Goal: Task Accomplishment & Management: Use online tool/utility

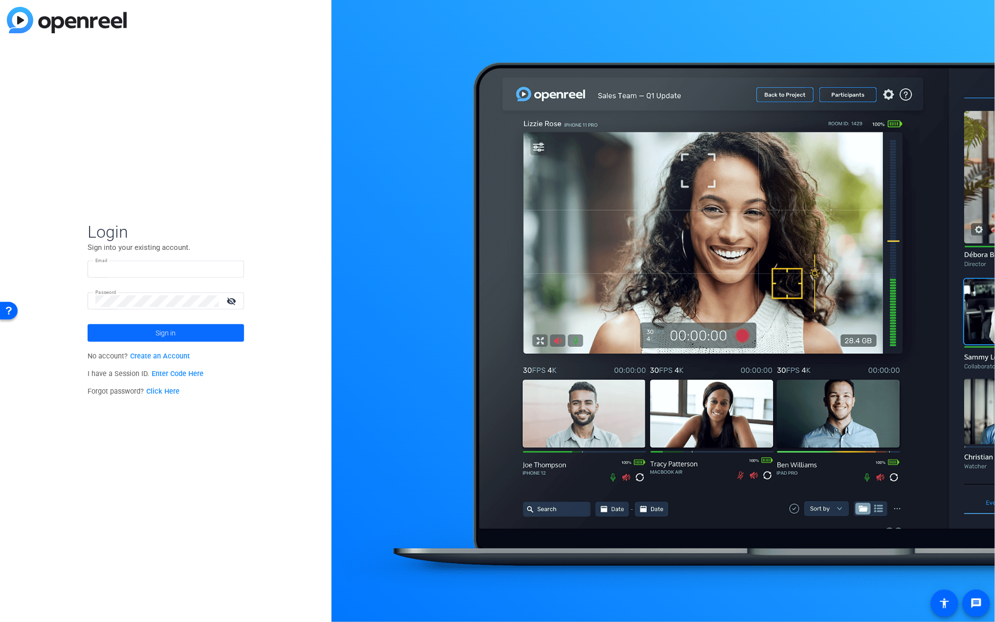
type input "kathleens@glcu.org"
click at [192, 334] on span at bounding box center [166, 332] width 157 height 23
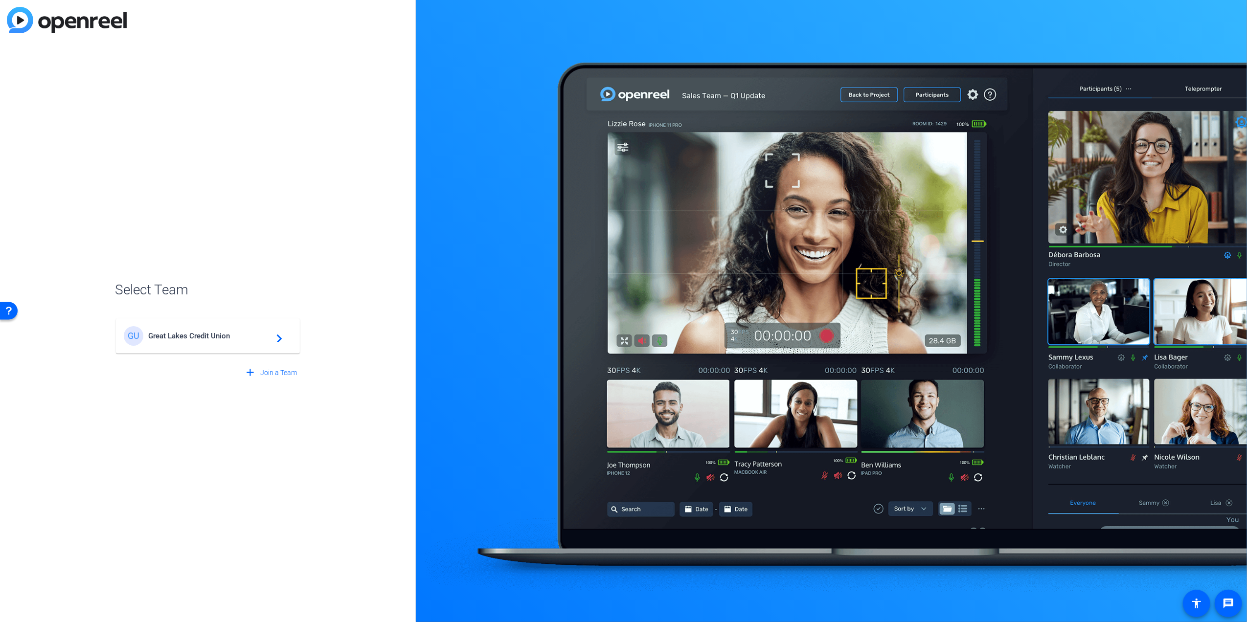
click at [222, 340] on span "Great Lakes Credit Union" at bounding box center [209, 336] width 122 height 9
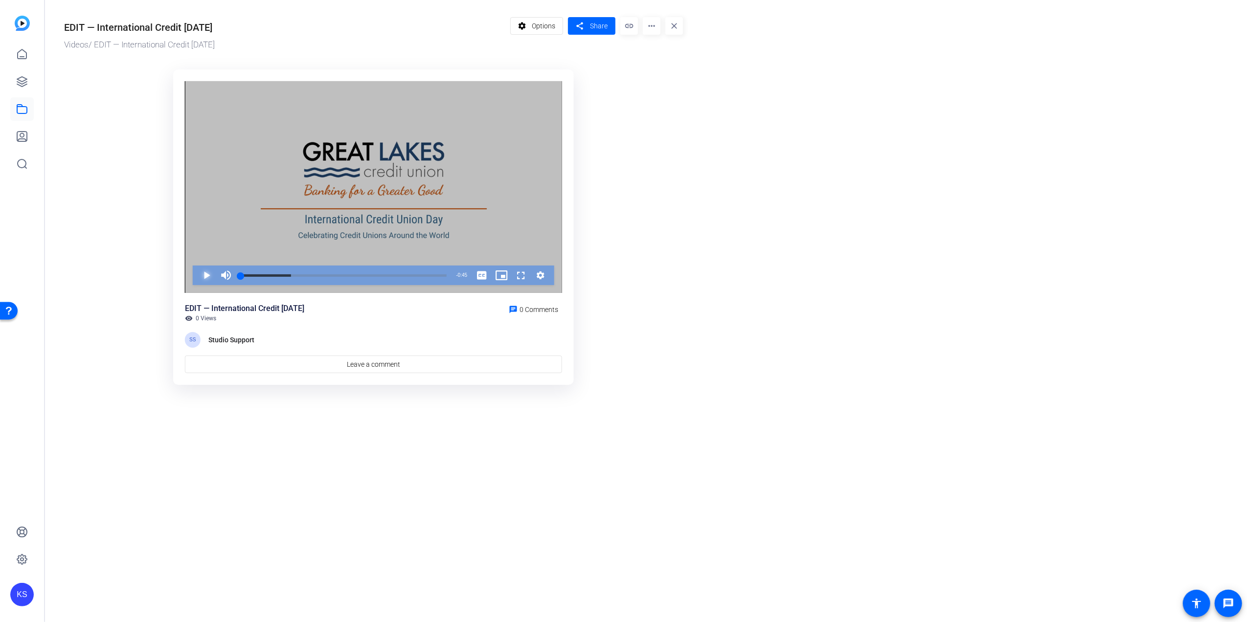
click at [197, 272] on span "Video Player" at bounding box center [197, 276] width 0 height 20
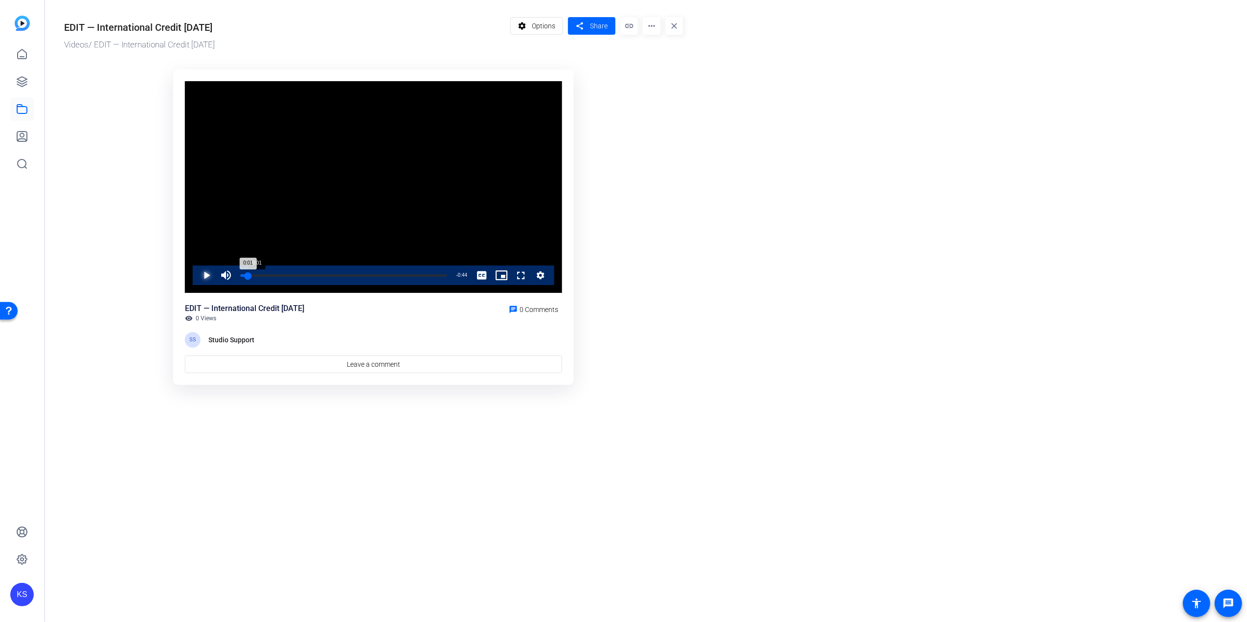
click at [248, 274] on div "Loaded : 100.00% 0:01 0:01" at bounding box center [344, 275] width 206 height 2
click at [351, 274] on div "Loaded : 100.00% 0:24 0:45" at bounding box center [344, 275] width 206 height 2
click at [301, 234] on video "Video Player" at bounding box center [373, 187] width 377 height 212
click at [197, 276] on span "Video Player" at bounding box center [197, 276] width 0 height 20
click at [197, 274] on span "Video Player" at bounding box center [197, 276] width 0 height 20
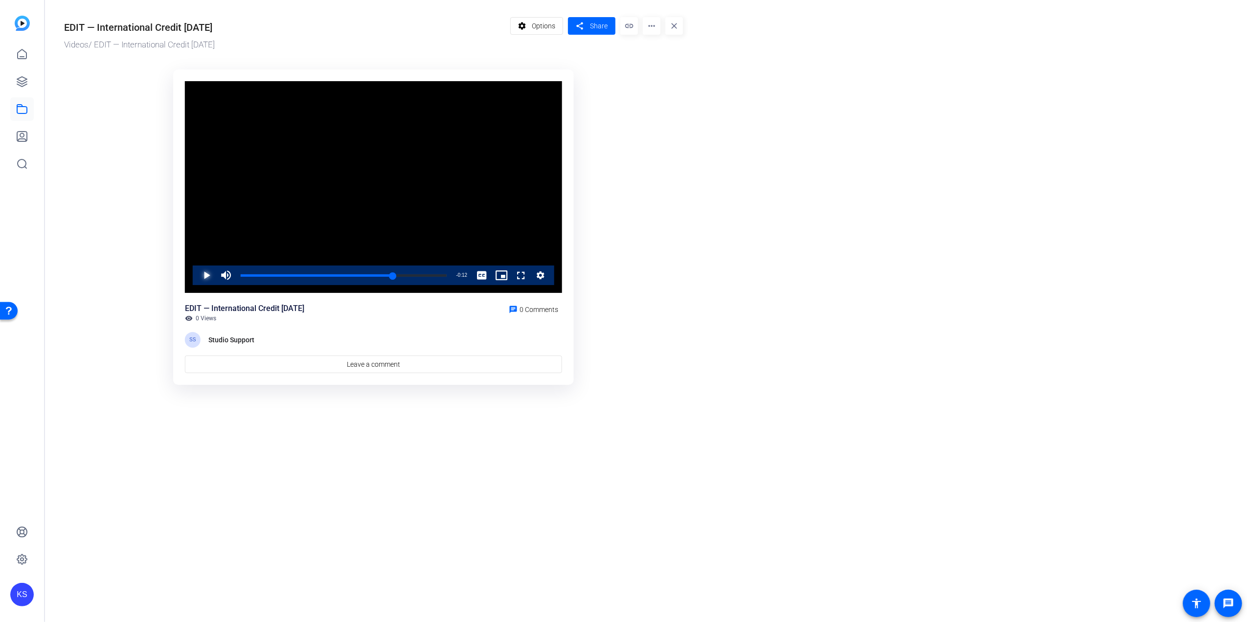
click at [197, 274] on span "Video Player" at bounding box center [197, 276] width 0 height 20
click at [338, 276] on div "Loaded : 100.00% 0:21 0:21" at bounding box center [344, 275] width 206 height 2
click at [197, 275] on span "Video Player" at bounding box center [197, 276] width 0 height 20
click at [470, 449] on mat-drawer-content "EDIT — International Credit Union Day Videos / EDIT — International Credit Unio…" at bounding box center [644, 311] width 1198 height 622
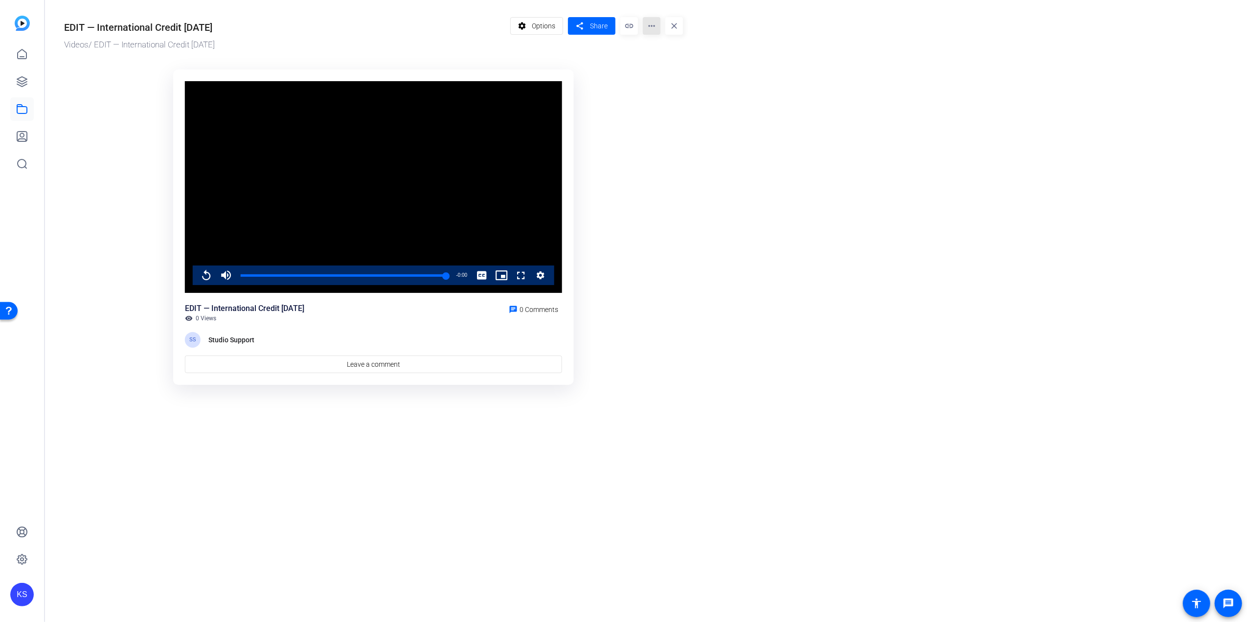
click at [648, 24] on mat-icon "more_horiz" at bounding box center [652, 26] width 18 height 18
click at [616, 84] on div at bounding box center [623, 311] width 1247 height 622
click at [594, 25] on span "Share" at bounding box center [599, 26] width 18 height 10
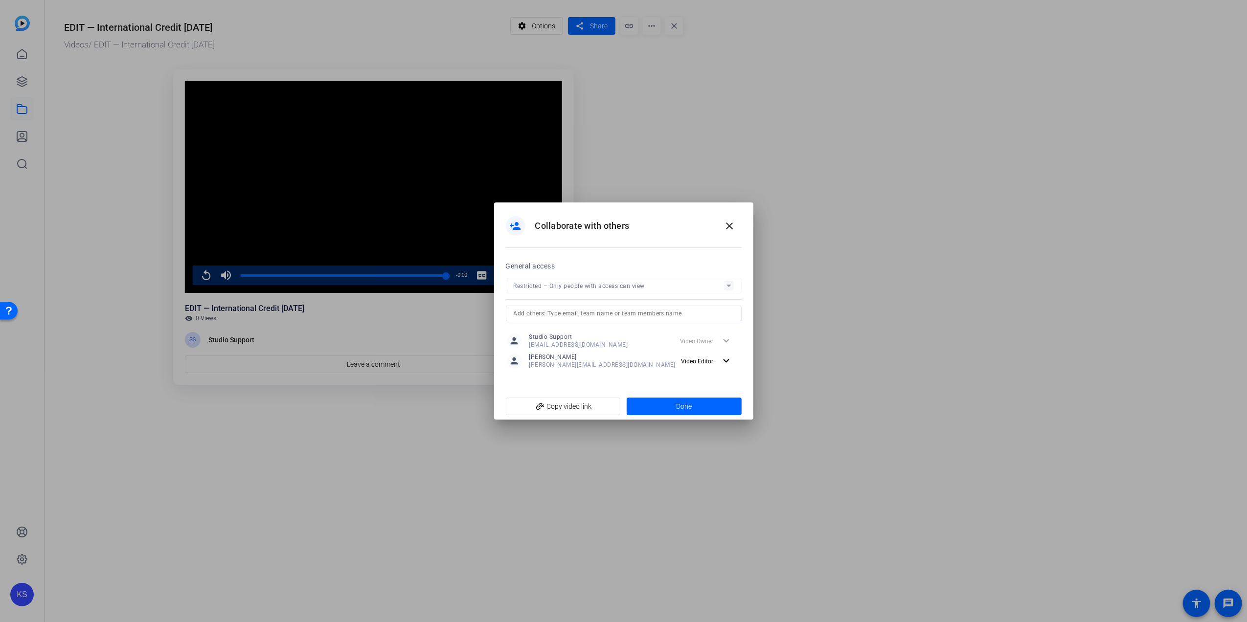
click at [586, 309] on input "text" at bounding box center [624, 314] width 220 height 12
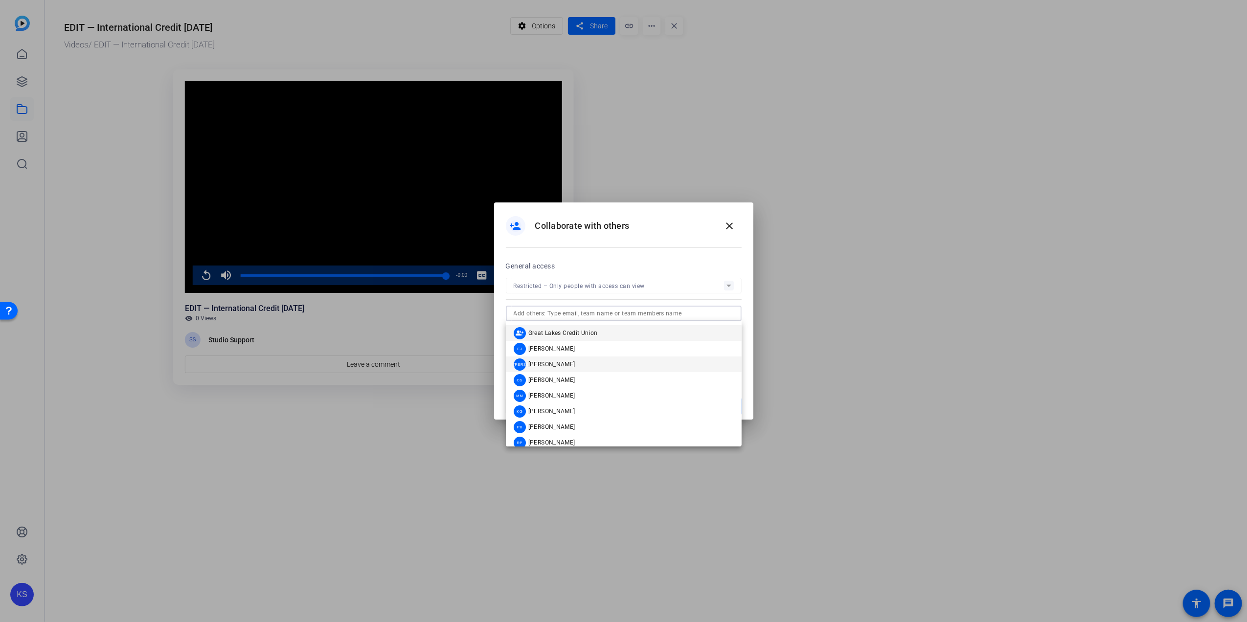
click at [561, 363] on span "Jessica Obiala" at bounding box center [551, 365] width 47 height 8
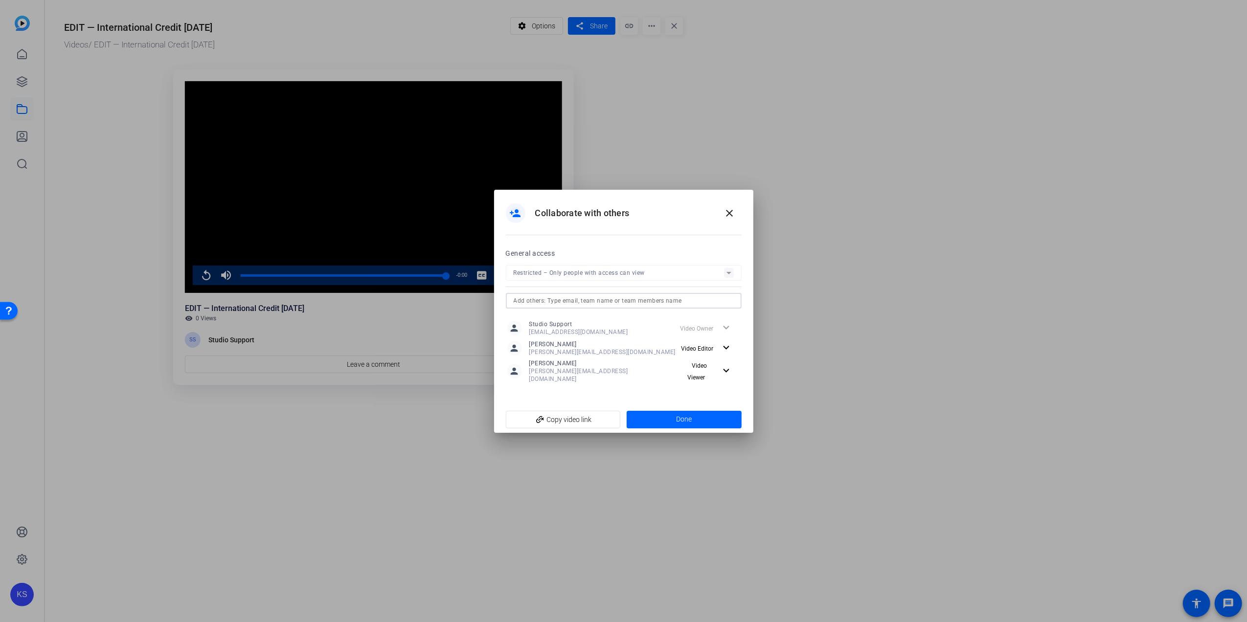
click at [555, 303] on input "text" at bounding box center [624, 301] width 220 height 12
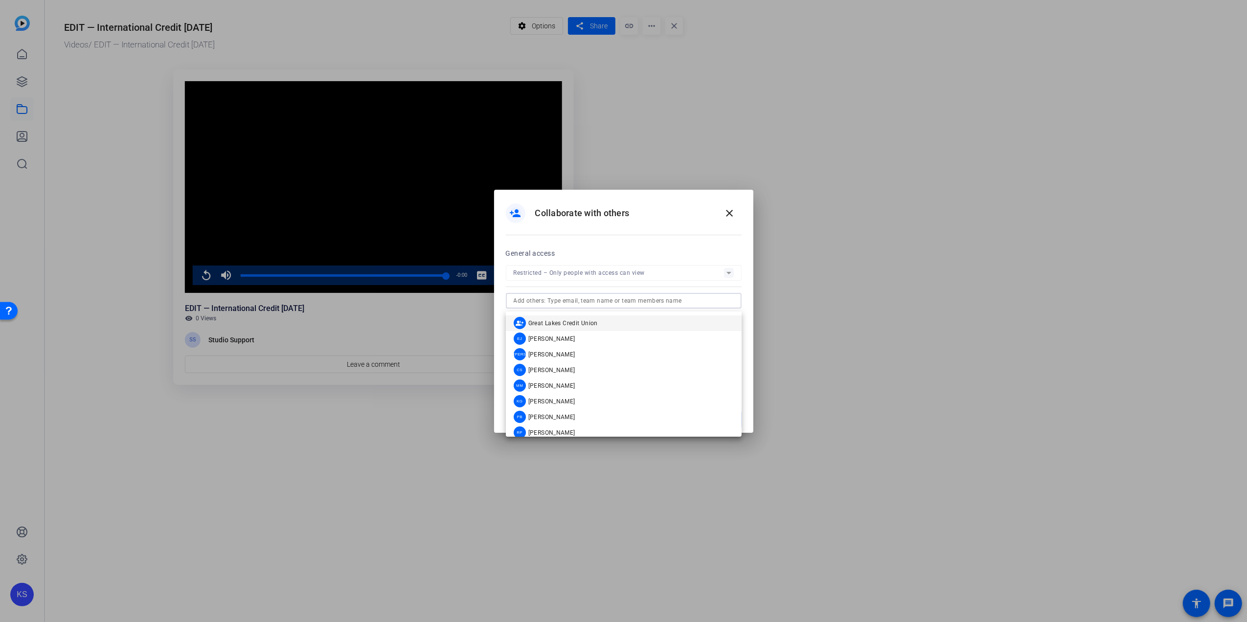
click at [544, 343] on mat-option "EJ Eric J" at bounding box center [624, 339] width 236 height 16
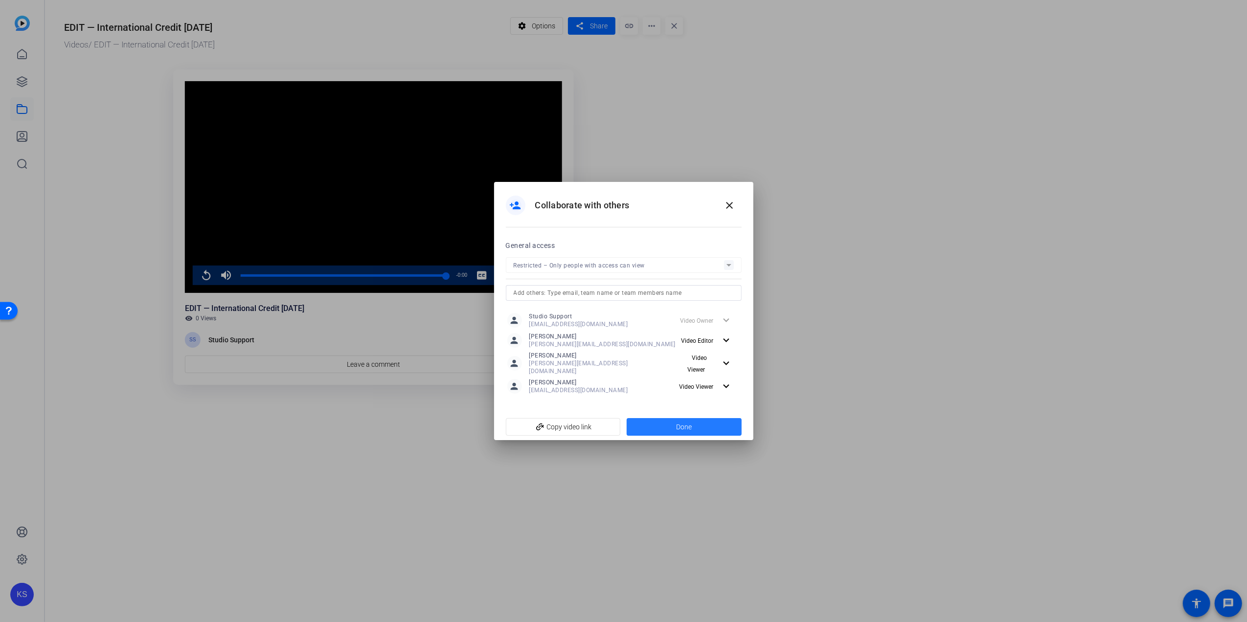
click at [668, 425] on span at bounding box center [684, 426] width 115 height 23
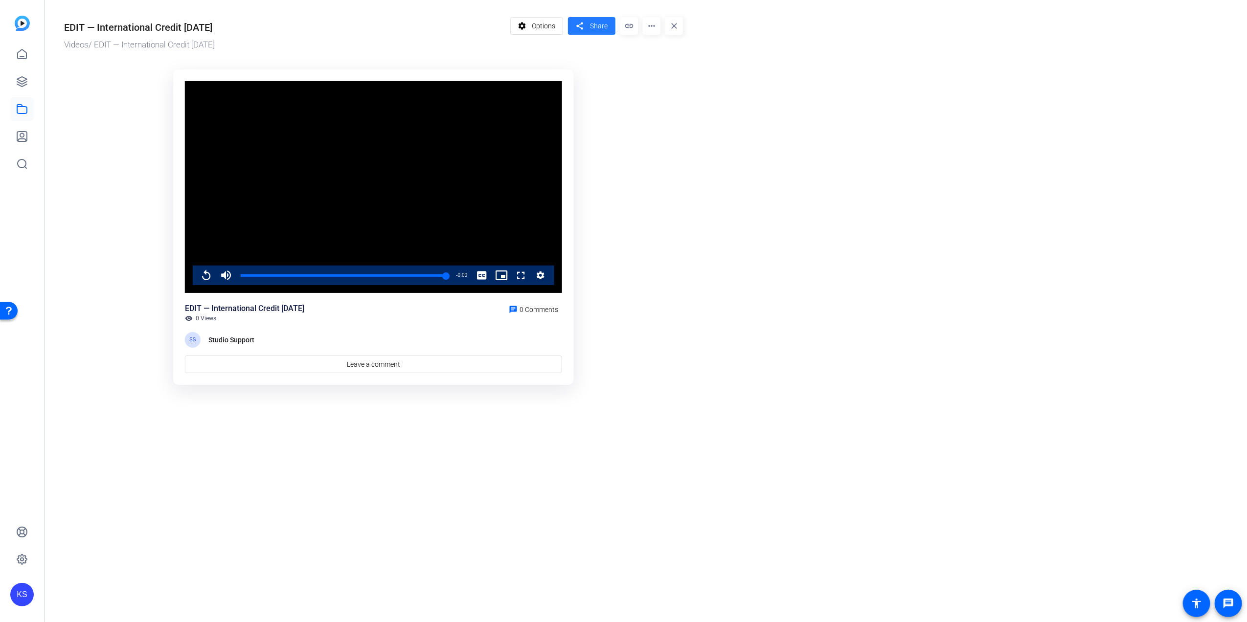
click at [601, 26] on span "Share" at bounding box center [599, 26] width 18 height 10
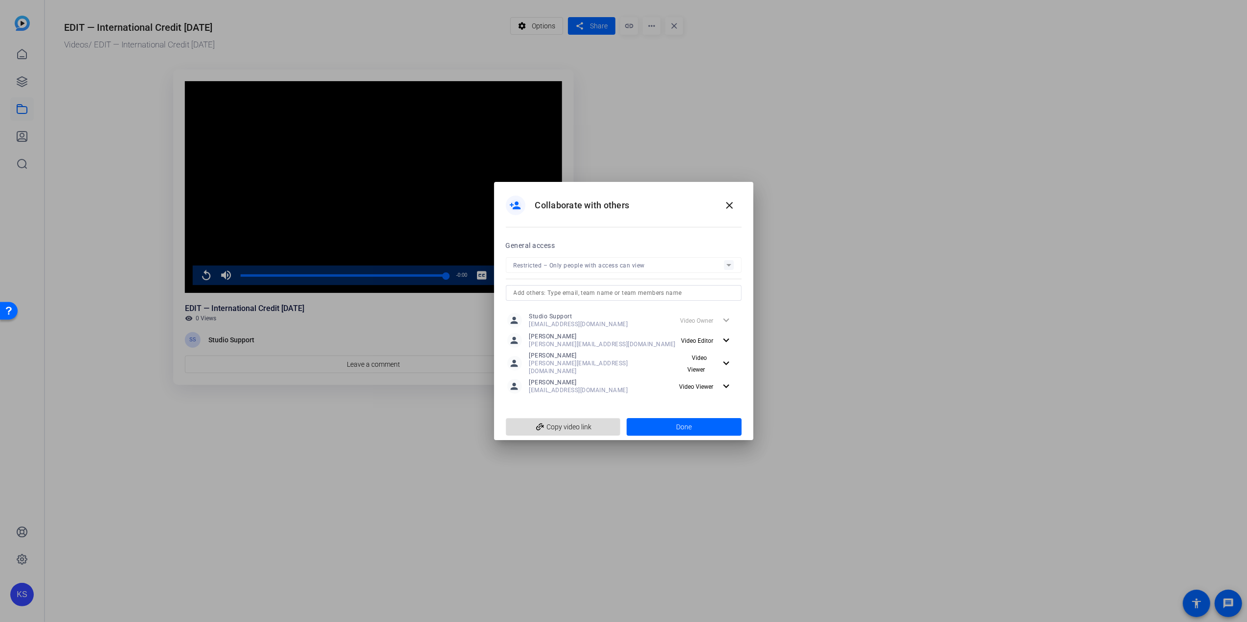
click at [563, 429] on span "add_link Copy video link" at bounding box center [563, 427] width 99 height 19
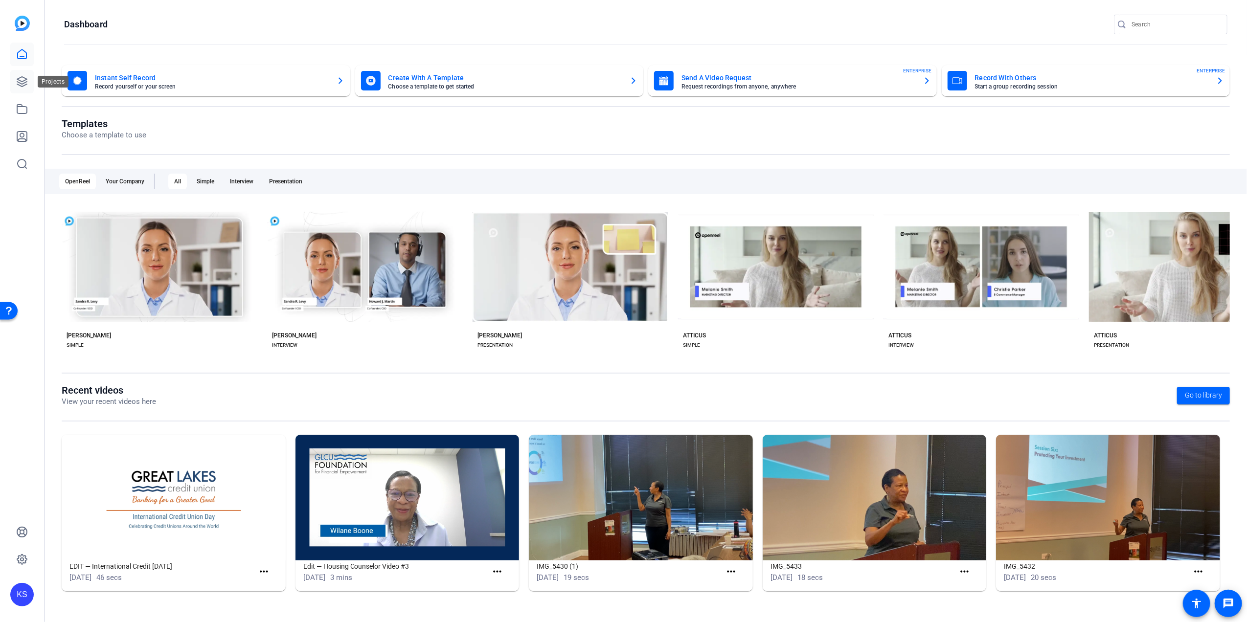
click at [18, 81] on icon at bounding box center [22, 82] width 12 height 12
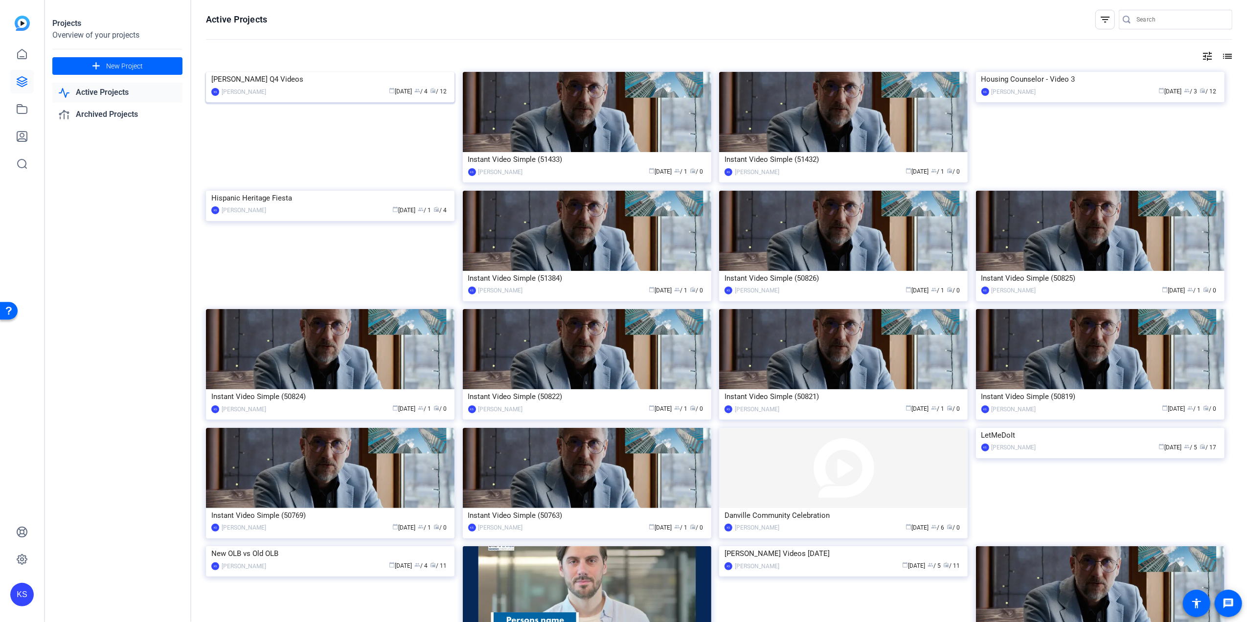
click at [342, 72] on img at bounding box center [330, 72] width 249 height 0
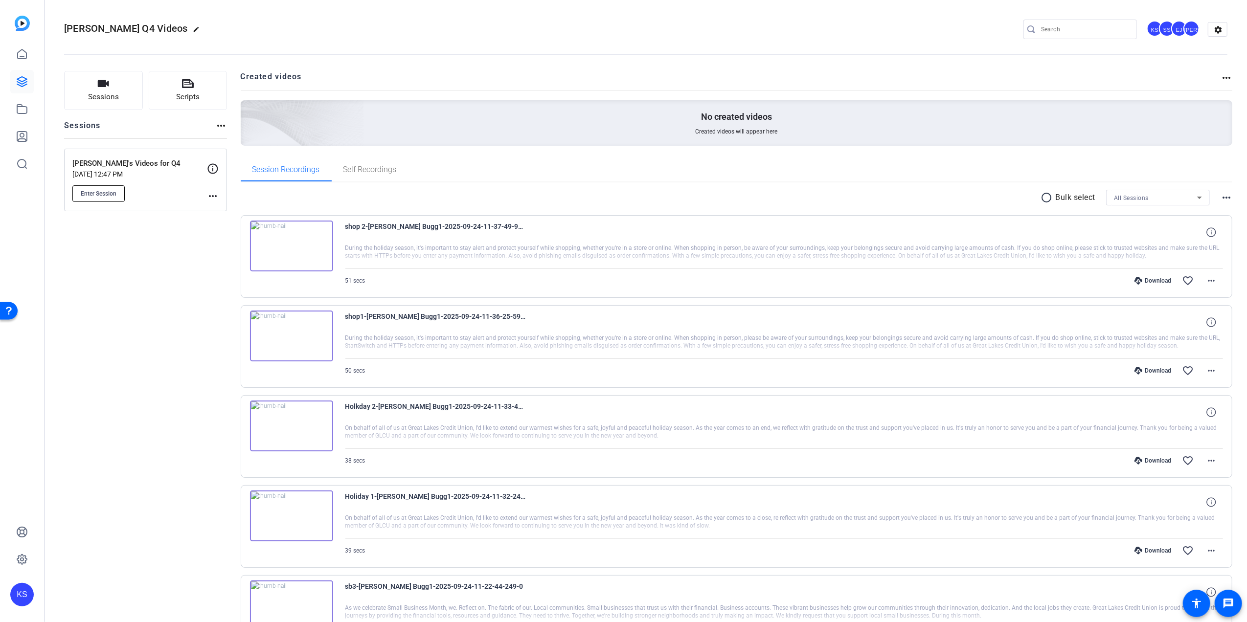
click at [103, 195] on span "Enter Session" at bounding box center [99, 194] width 36 height 8
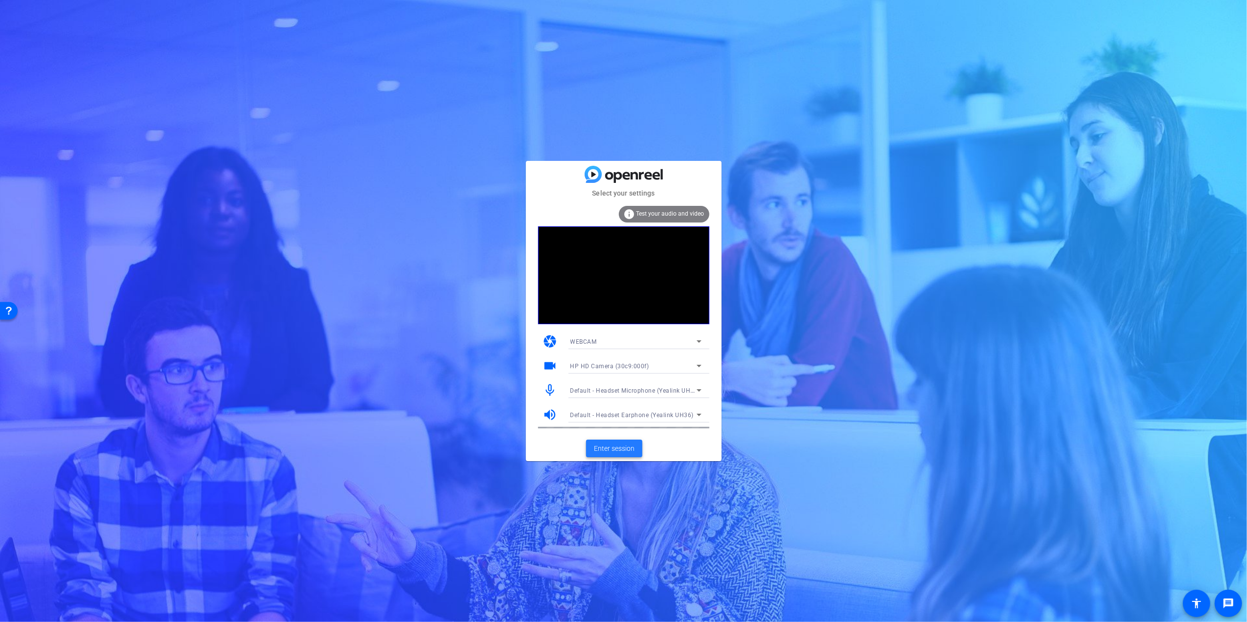
click at [622, 448] on span "Enter session" at bounding box center [614, 449] width 41 height 10
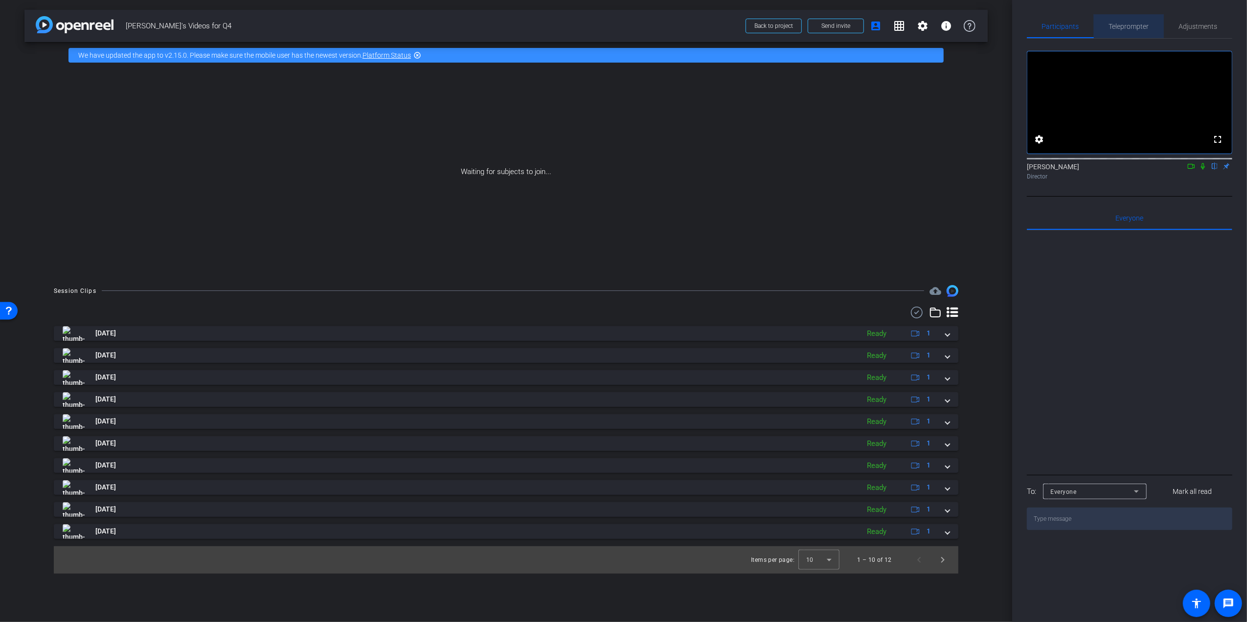
click at [1125, 23] on span "Teleprompter" at bounding box center [1129, 26] width 40 height 7
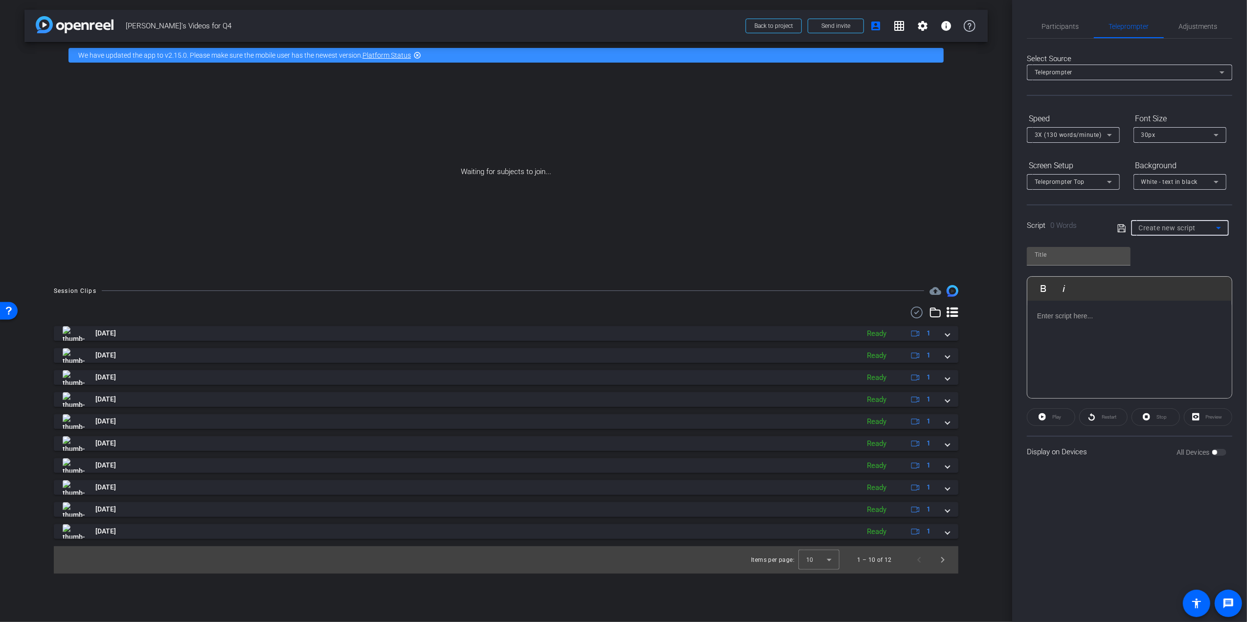
click at [1213, 225] on icon at bounding box center [1219, 228] width 12 height 12
click at [1180, 242] on span "Create new script" at bounding box center [1164, 247] width 51 height 12
click at [1043, 321] on p at bounding box center [1129, 316] width 185 height 11
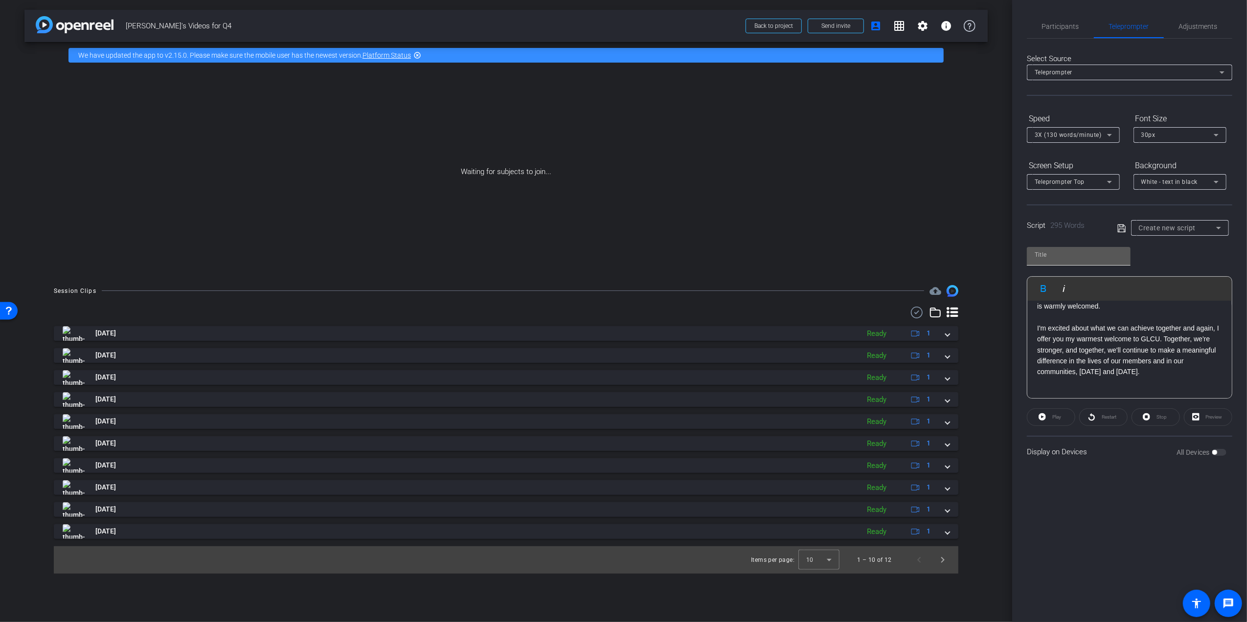
click at [1045, 257] on input "text" at bounding box center [1079, 255] width 88 height 12
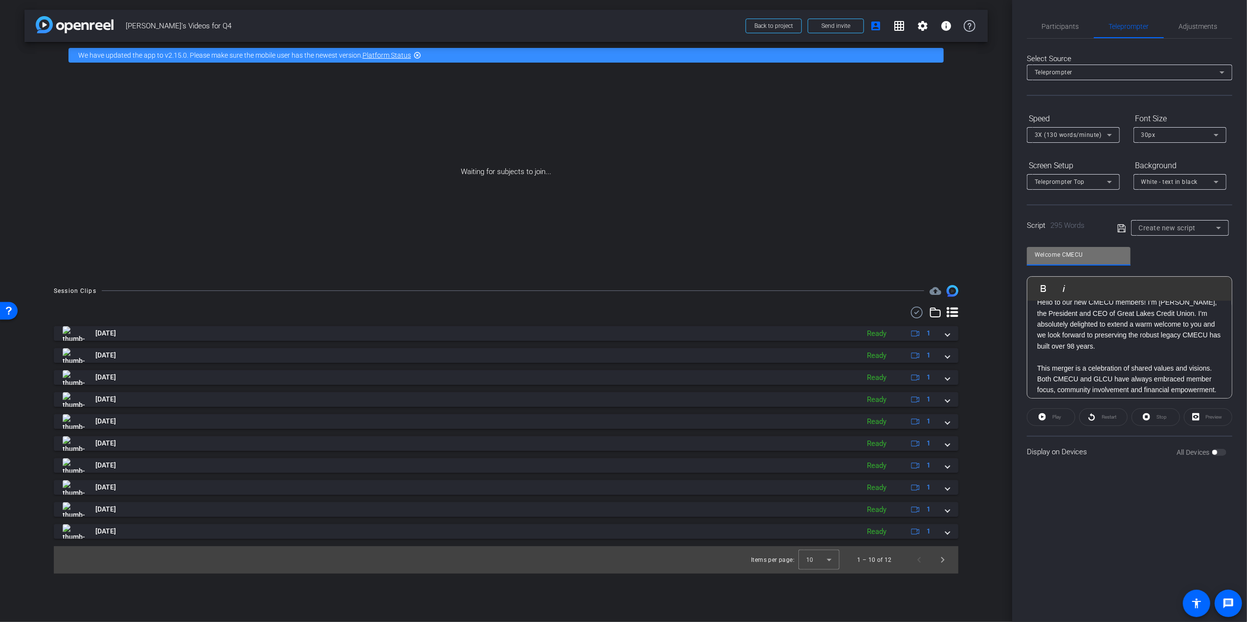
scroll to position [0, 0]
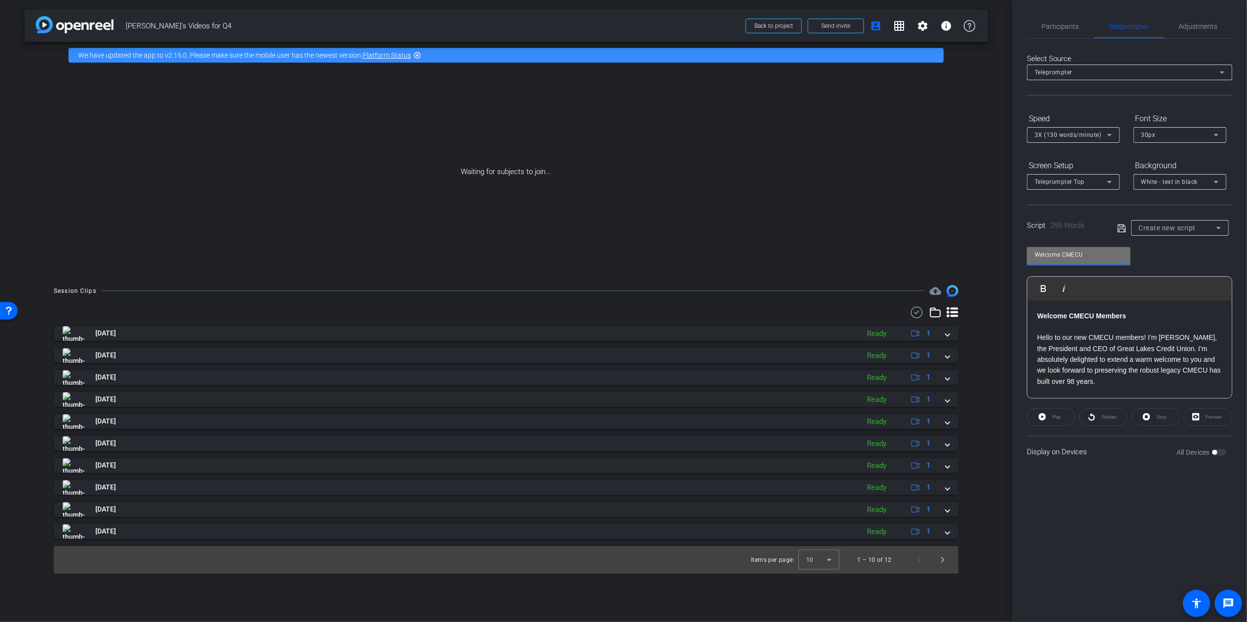
type input "Welcome CMECU"
click at [1038, 340] on p "Hello to our new CMECU members! I'm Steve Bugg, the President and CEO of Great …" at bounding box center [1129, 359] width 185 height 55
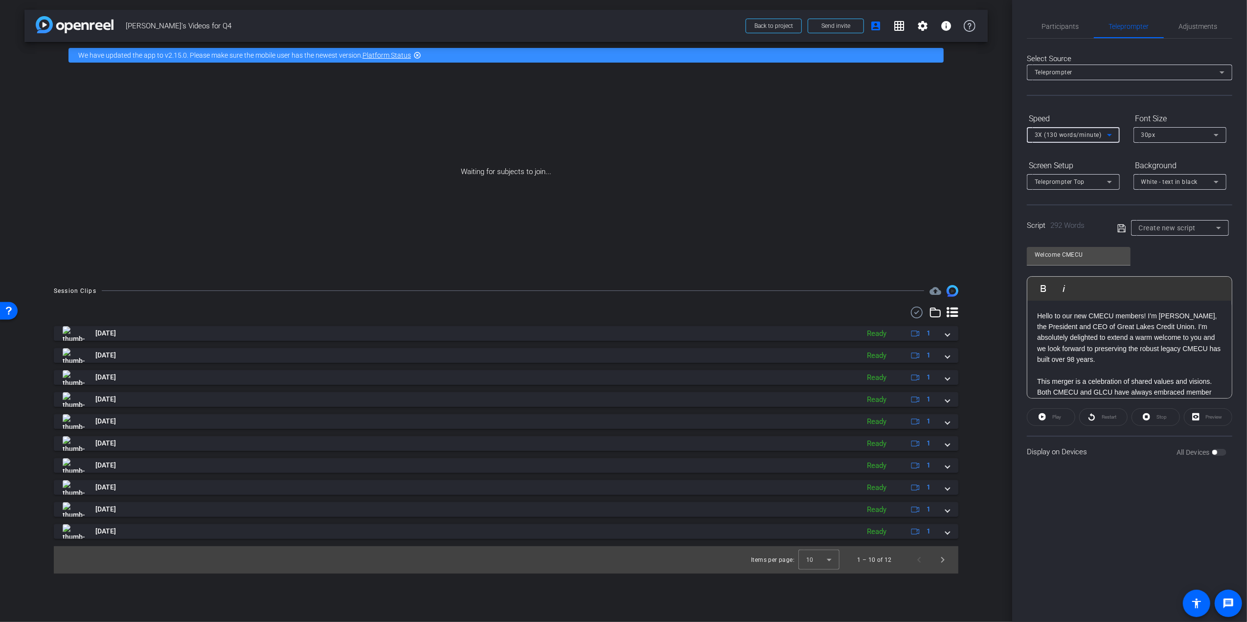
click at [1110, 134] on icon at bounding box center [1109, 135] width 5 height 2
click at [1081, 198] on span "4X (140 words/minute)" at bounding box center [1069, 201] width 68 height 12
click at [1218, 225] on icon at bounding box center [1219, 228] width 12 height 12
click at [1183, 243] on span "Create new script" at bounding box center [1164, 247] width 51 height 12
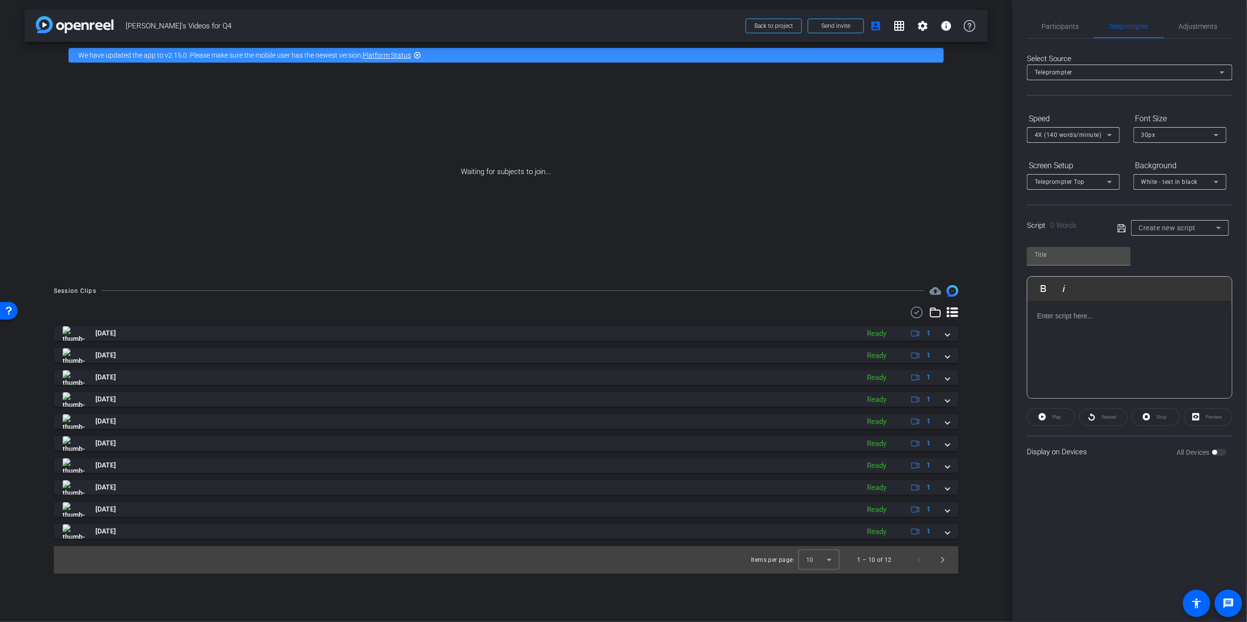
click at [1043, 319] on p at bounding box center [1129, 316] width 185 height 11
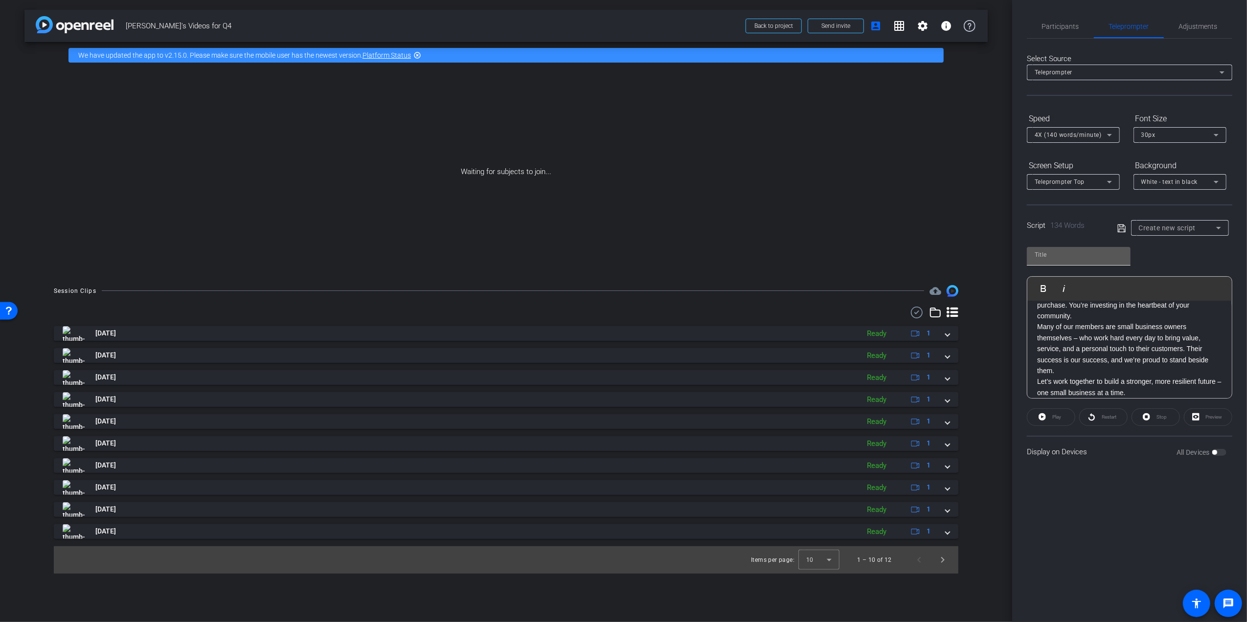
click at [1045, 254] on input "text" at bounding box center [1079, 255] width 88 height 12
type input "Small Business Saturday"
click at [1105, 345] on p "Every time you choose to shop at a local business – whether it’s the neighborho…" at bounding box center [1129, 327] width 185 height 55
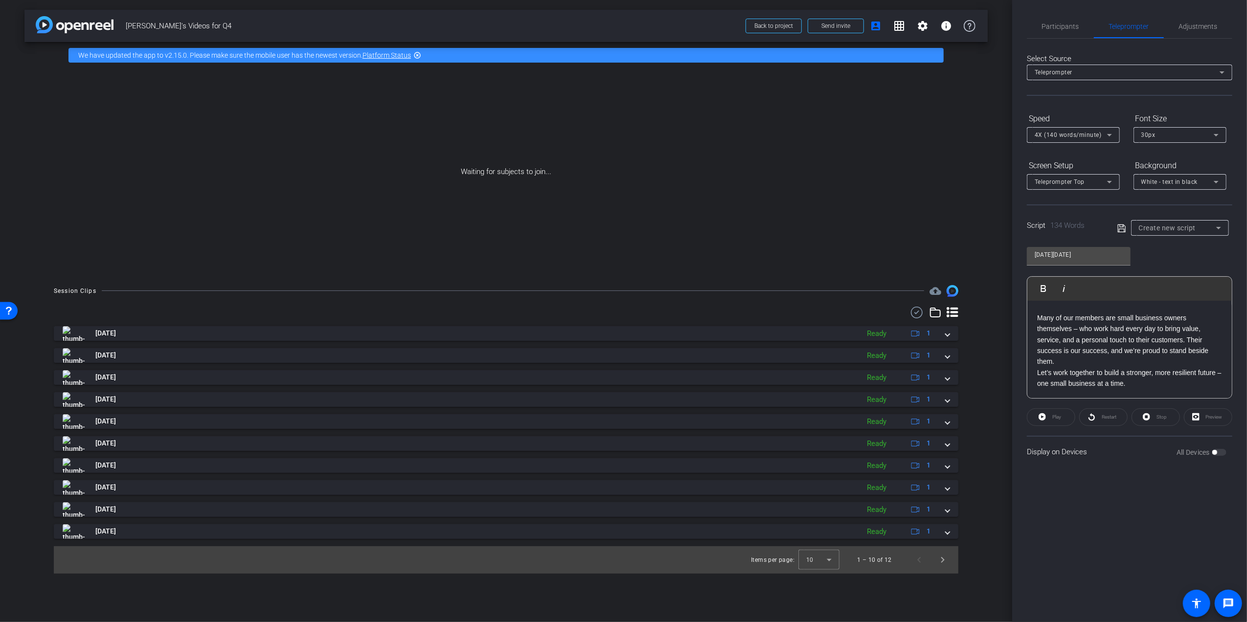
click at [1118, 360] on p "Many of our members are small business owners themselves – who work hard every …" at bounding box center [1129, 340] width 185 height 55
click at [1122, 225] on icon at bounding box center [1122, 228] width 8 height 8
click at [1216, 231] on icon at bounding box center [1219, 228] width 12 height 12
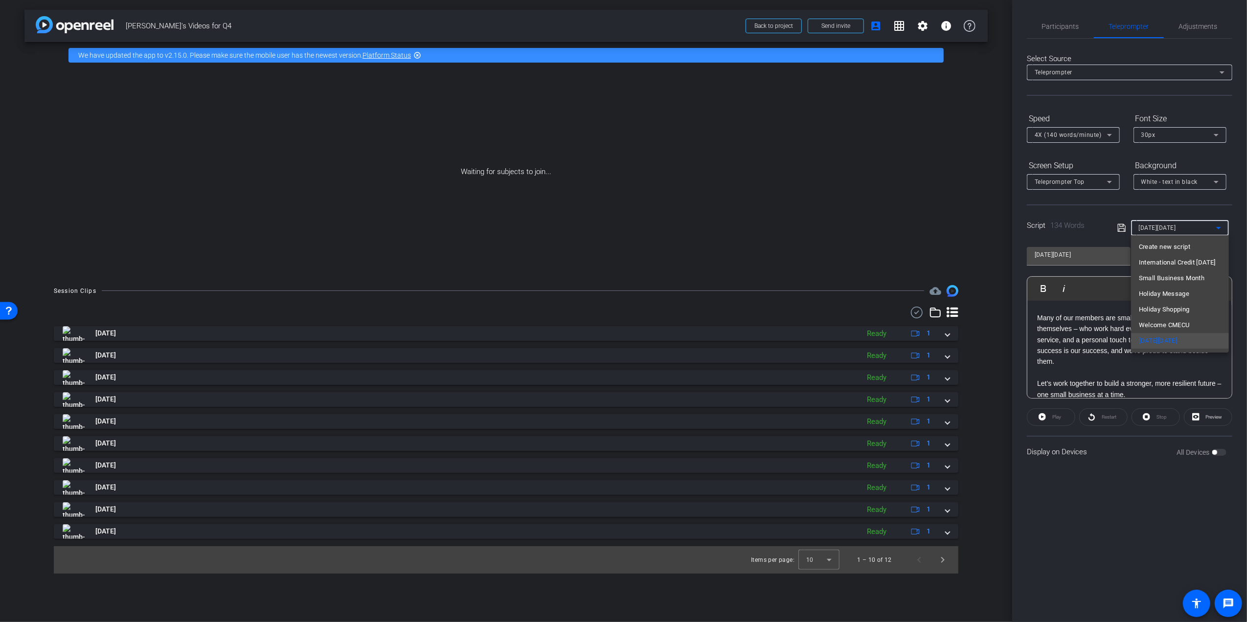
click at [1218, 224] on div at bounding box center [623, 311] width 1247 height 622
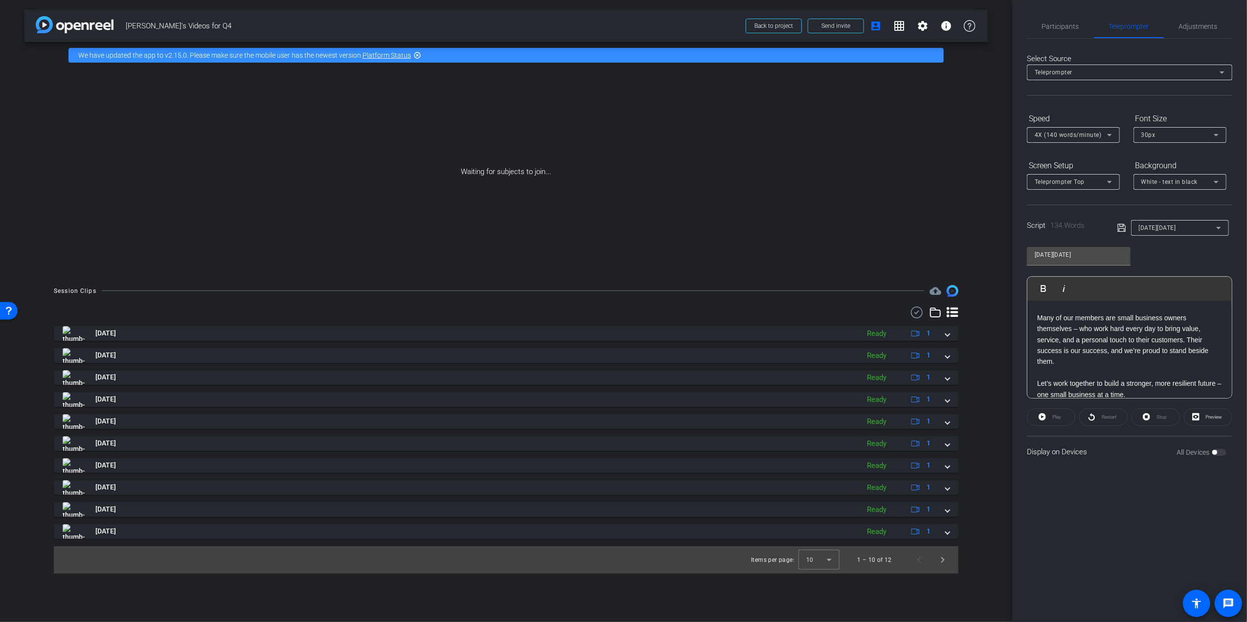
click at [1218, 224] on icon at bounding box center [1219, 228] width 12 height 12
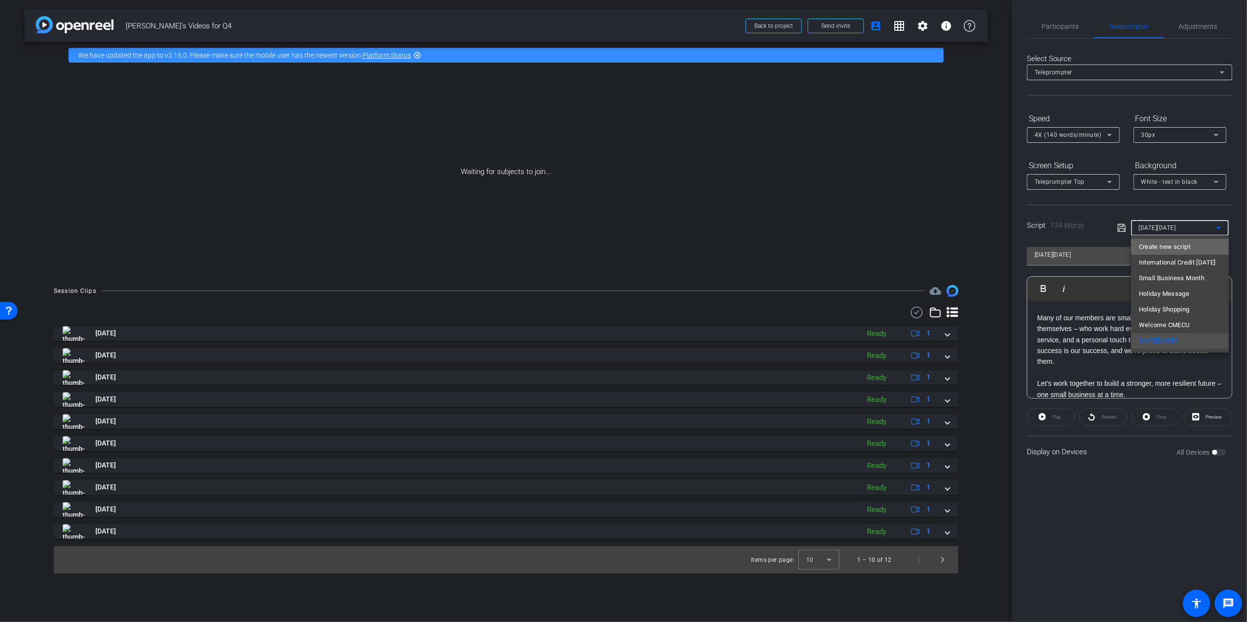
click at [1189, 245] on span "Create new script" at bounding box center [1164, 247] width 51 height 12
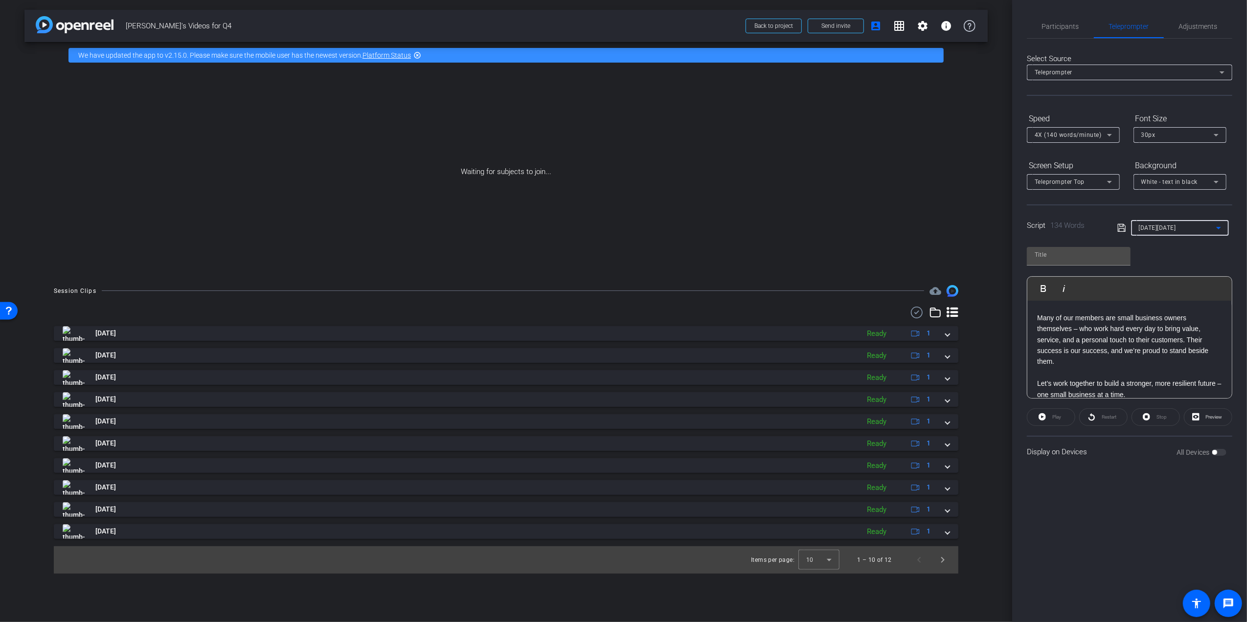
scroll to position [0, 0]
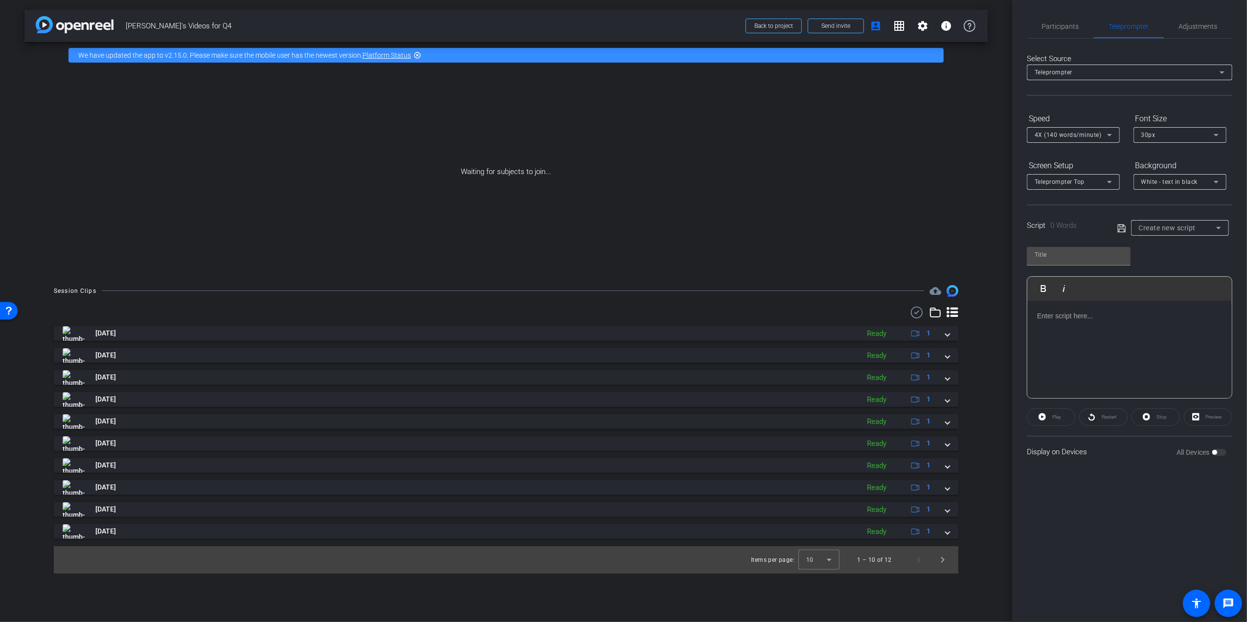
click at [1085, 314] on p at bounding box center [1129, 316] width 185 height 11
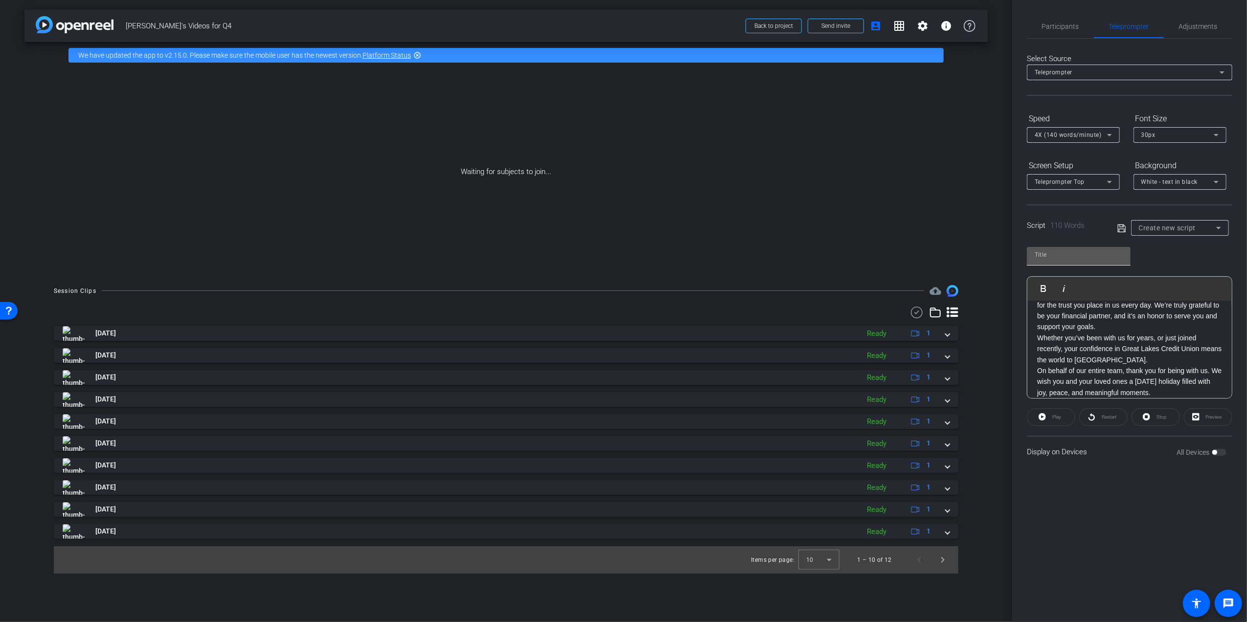
click at [1054, 255] on input "text" at bounding box center [1079, 255] width 88 height 12
click at [1143, 331] on p "Hi. I’m Steve Bugg, President and CEO of Great Lakes Credit Union. As we celebr…" at bounding box center [1129, 300] width 185 height 66
click at [1133, 359] on p "Whether you’ve been with us for years, or just joined recently, your confidence…" at bounding box center [1129, 348] width 185 height 33
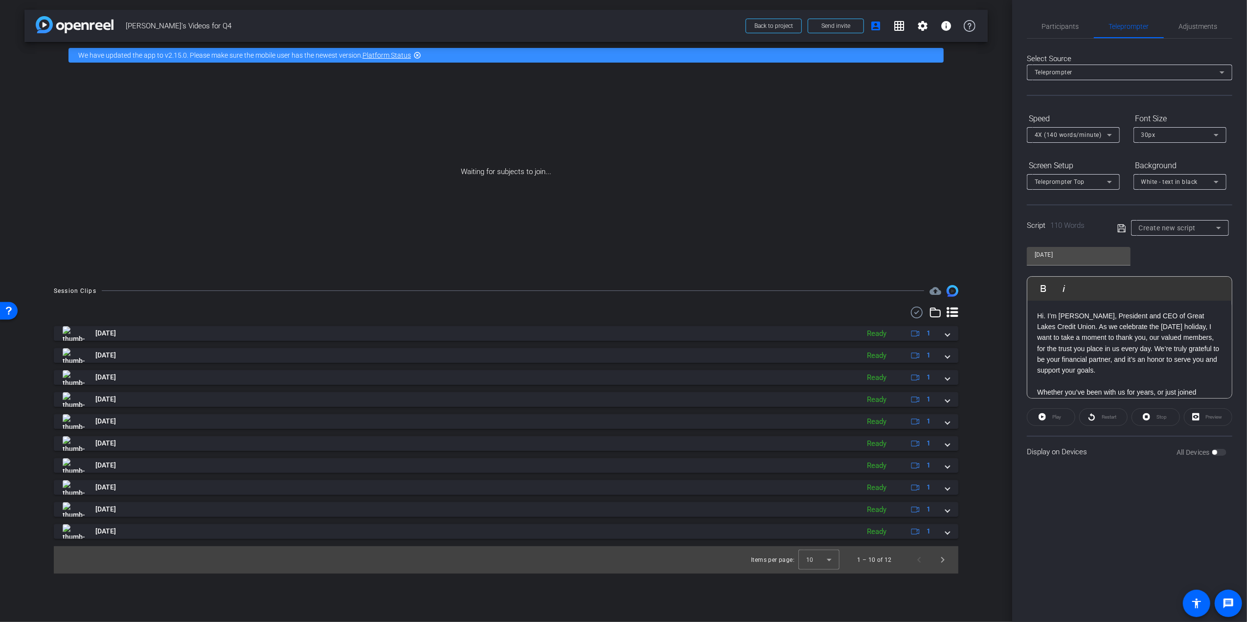
click at [1120, 226] on icon at bounding box center [1122, 229] width 9 height 12
click at [1161, 255] on div "Thanksgiving Play Play from this location Play Selected Play and display the se…" at bounding box center [1129, 319] width 205 height 159
click at [1217, 229] on icon at bounding box center [1219, 228] width 12 height 12
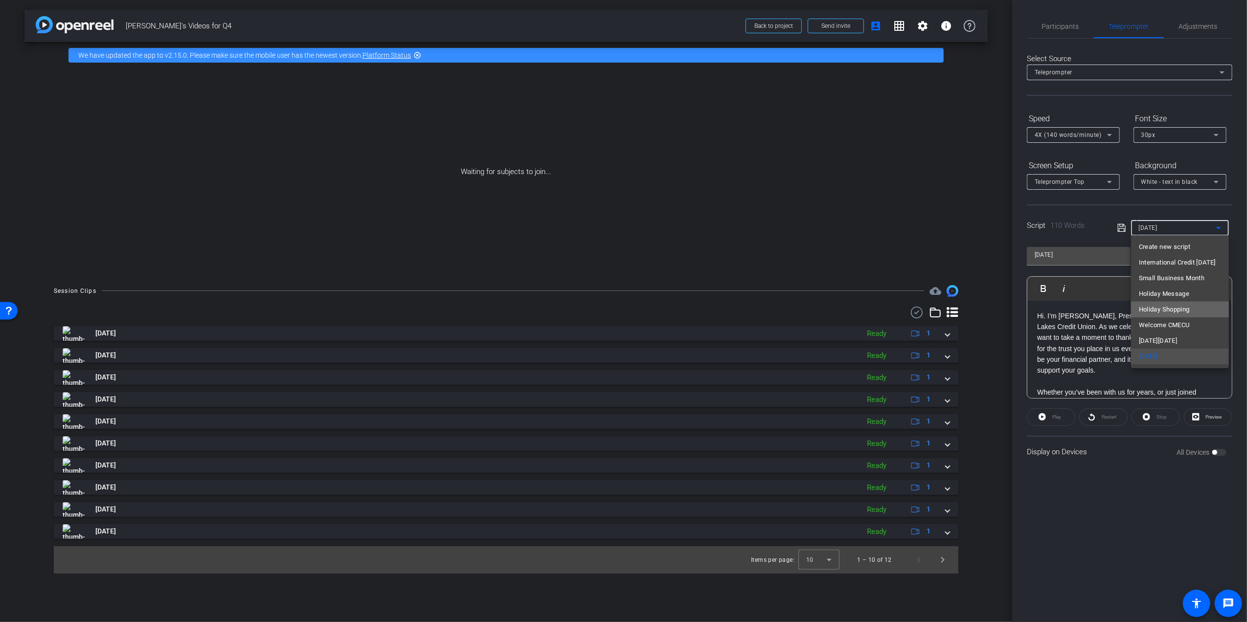
click at [1156, 308] on span "Holiday Shopping" at bounding box center [1164, 310] width 51 height 12
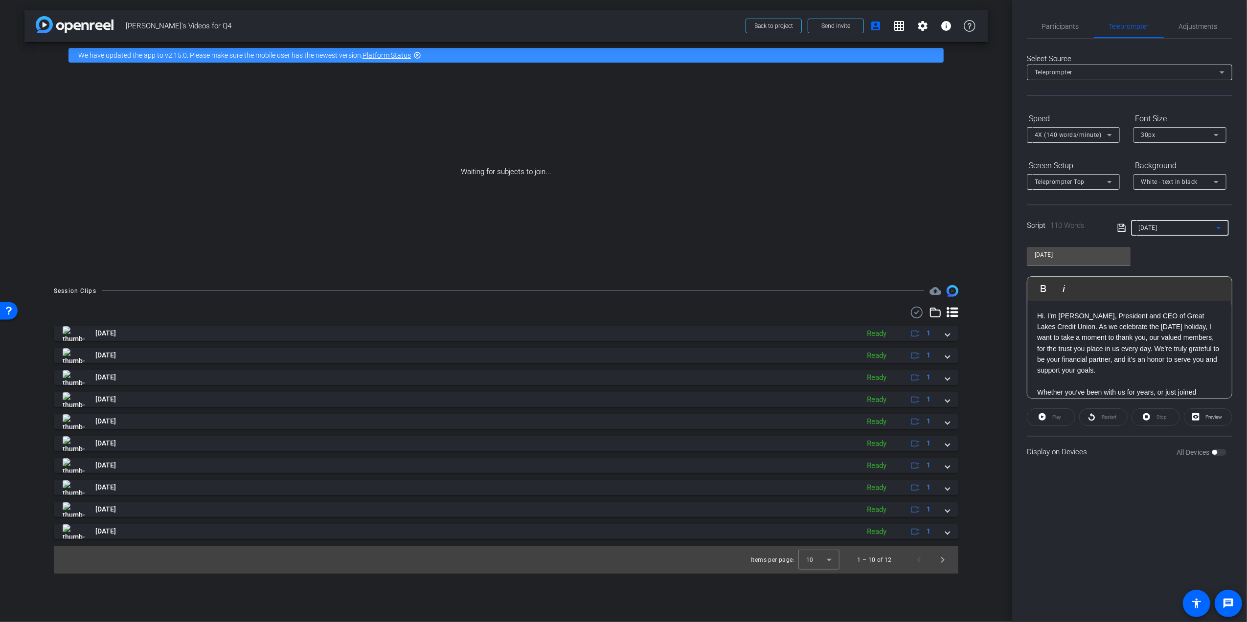
type input "Holiday Shopping"
click at [1218, 230] on icon at bounding box center [1219, 228] width 12 height 12
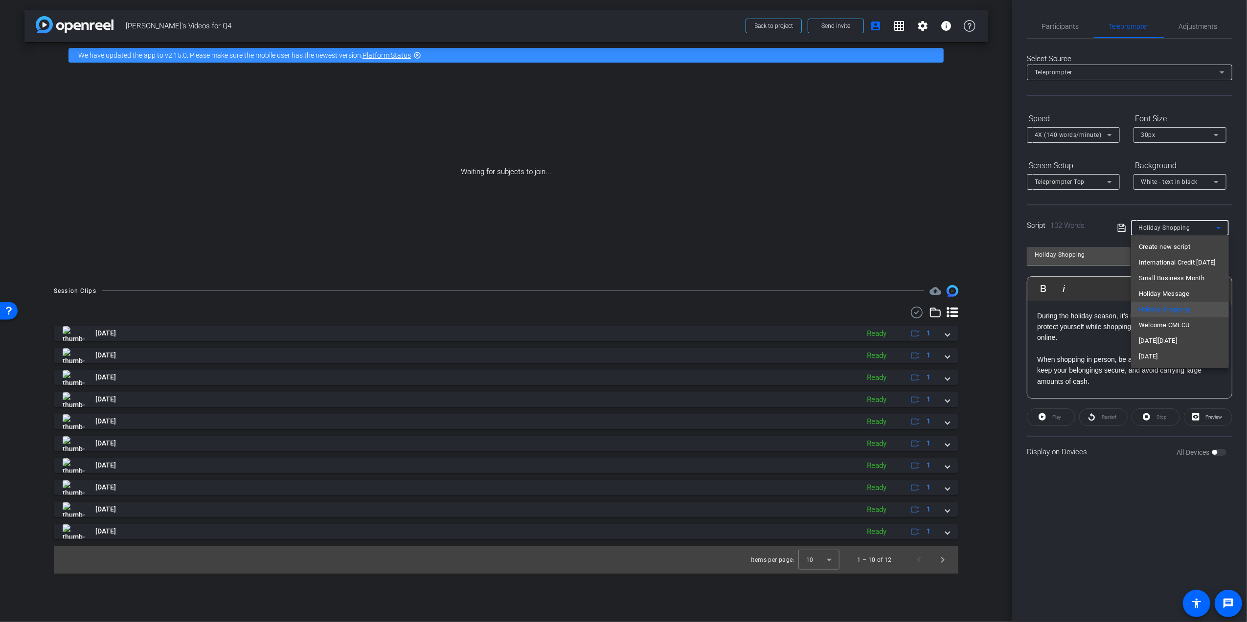
click at [1079, 347] on div at bounding box center [623, 311] width 1247 height 622
